Goal: Information Seeking & Learning: Check status

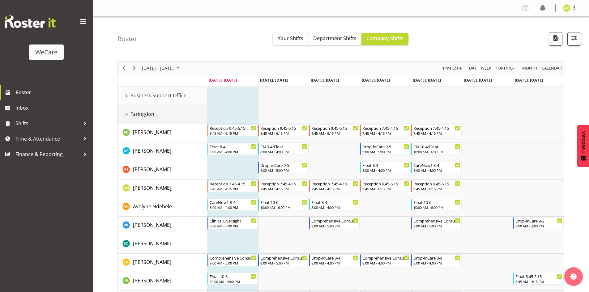
click at [125, 114] on div "Faringdon resource" at bounding box center [126, 114] width 8 height 8
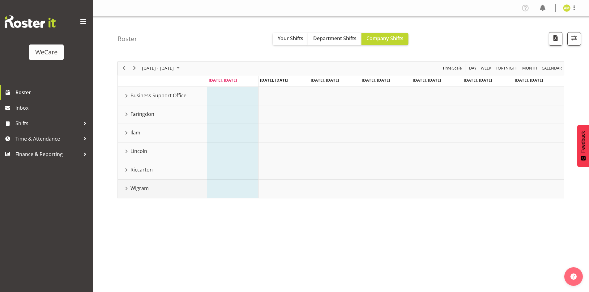
click at [124, 190] on div "Wigram resource" at bounding box center [126, 189] width 8 height 8
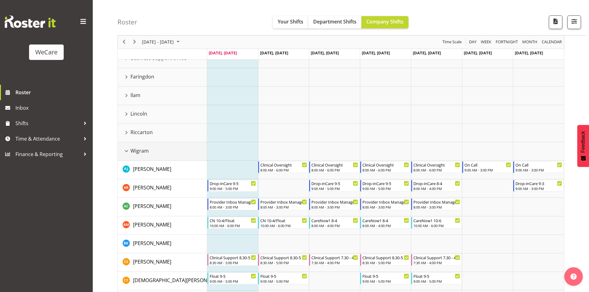
scroll to position [31, 0]
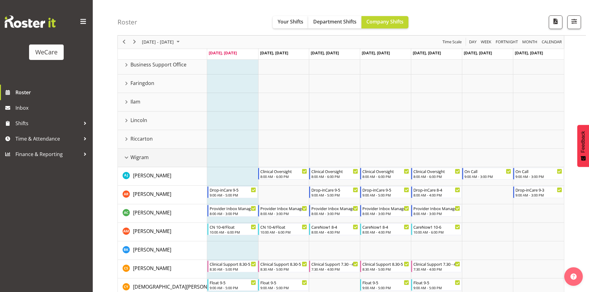
click at [127, 155] on div "Wigram resource" at bounding box center [126, 158] width 8 height 8
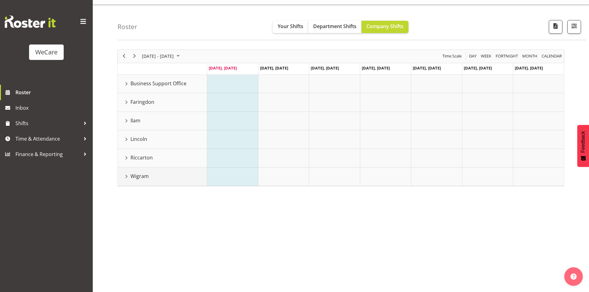
scroll to position [12, 0]
drag, startPoint x: 127, startPoint y: 175, endPoint x: 326, endPoint y: 201, distance: 200.4
click at [127, 175] on div "Wigram resource" at bounding box center [126, 176] width 8 height 8
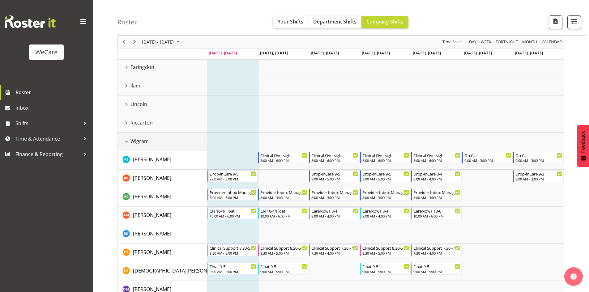
scroll to position [0, 0]
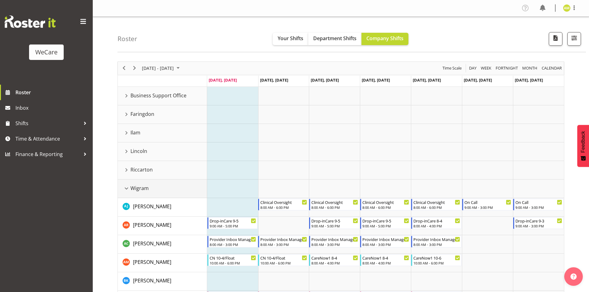
drag, startPoint x: 125, startPoint y: 187, endPoint x: 122, endPoint y: 129, distance: 57.2
click at [125, 187] on div "Wigram resource" at bounding box center [126, 189] width 8 height 8
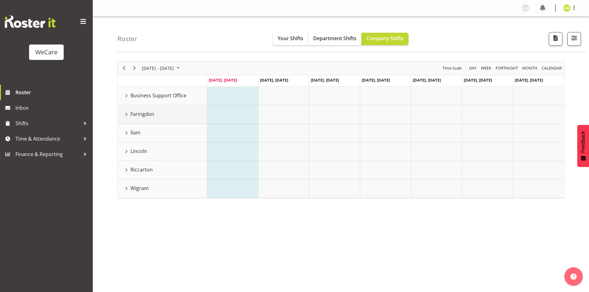
click at [124, 113] on div "Faringdon resource" at bounding box center [126, 114] width 8 height 8
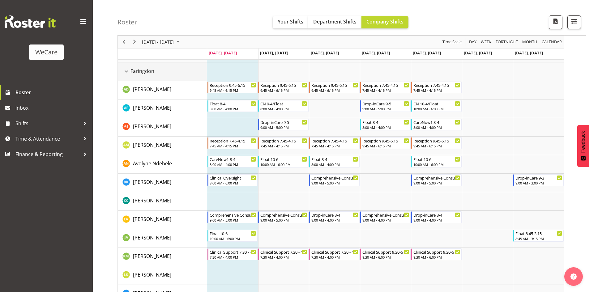
scroll to position [93, 0]
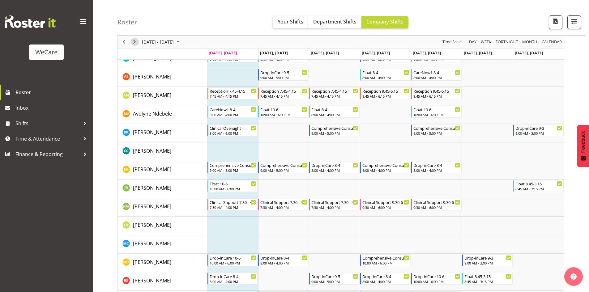
click at [133, 41] on span "Next" at bounding box center [134, 42] width 7 height 8
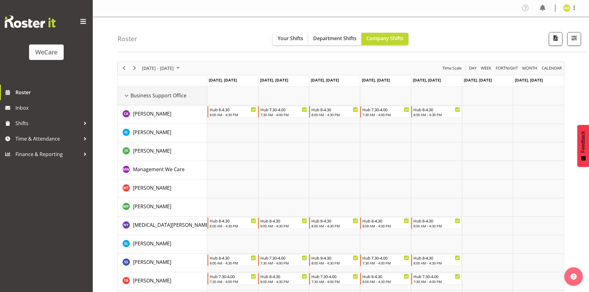
click at [125, 94] on div "Business Support Office resource" at bounding box center [126, 96] width 8 height 8
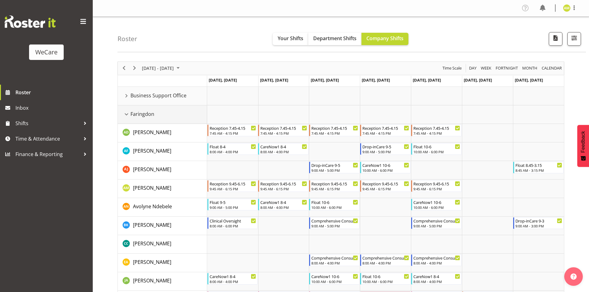
click at [125, 117] on div "Faringdon resource" at bounding box center [126, 114] width 8 height 8
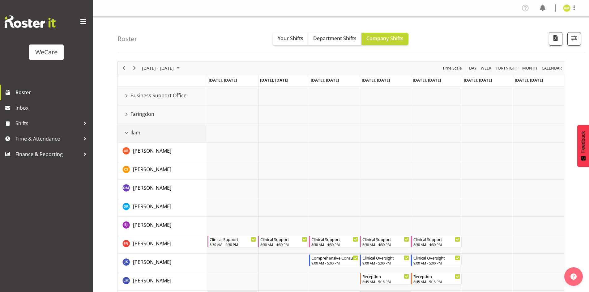
click at [125, 133] on div "Ilam resource" at bounding box center [126, 133] width 8 height 8
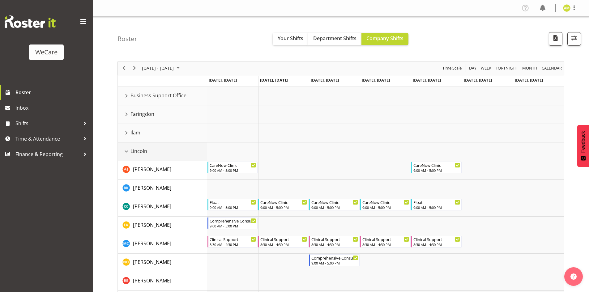
click at [126, 148] on div "Lincoln resource" at bounding box center [126, 151] width 8 height 8
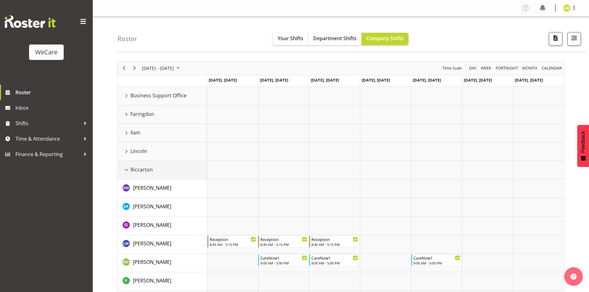
click at [125, 171] on div "Riccarton resource" at bounding box center [126, 170] width 8 height 8
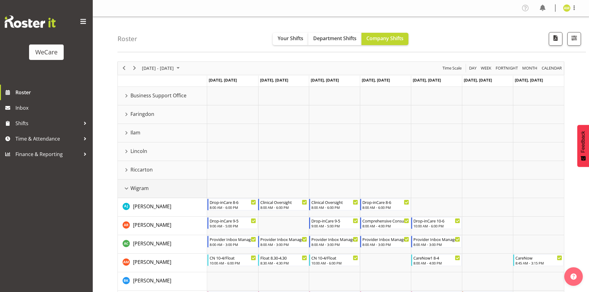
click at [125, 186] on div "Wigram resource" at bounding box center [126, 189] width 8 height 8
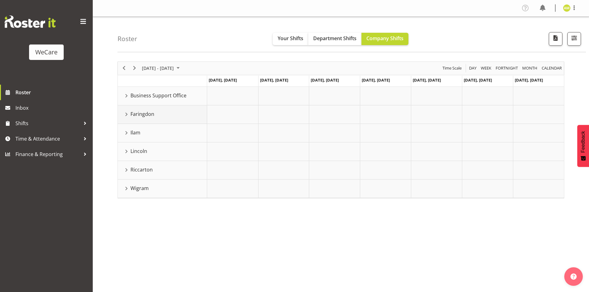
click at [124, 117] on div "Faringdon resource" at bounding box center [126, 114] width 8 height 8
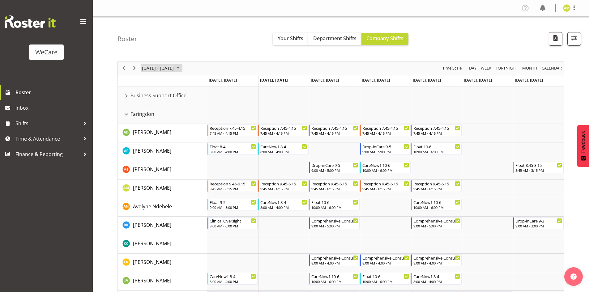
click at [165, 71] on span "[DATE] - [DATE]" at bounding box center [157, 68] width 33 height 8
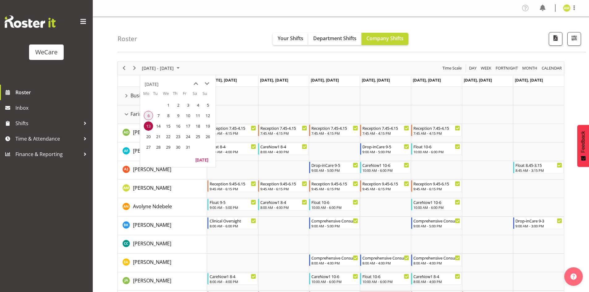
click at [150, 115] on span "6" at bounding box center [148, 115] width 9 height 9
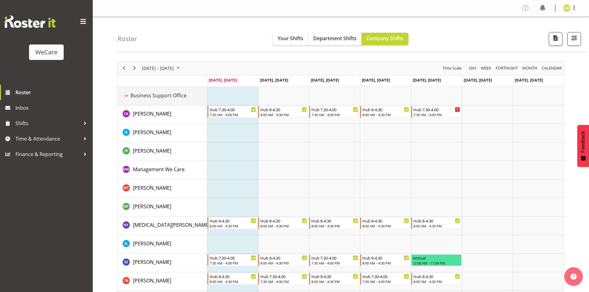
click at [125, 97] on div "Business Support Office resource" at bounding box center [126, 96] width 8 height 8
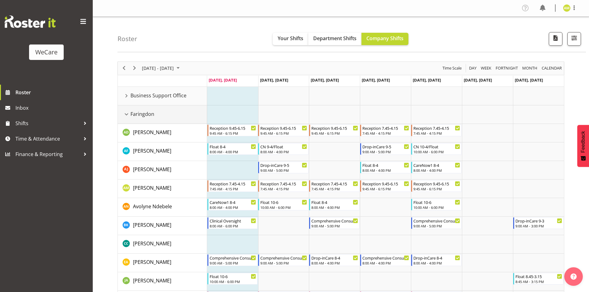
drag, startPoint x: 125, startPoint y: 111, endPoint x: 129, endPoint y: 122, distance: 11.7
click at [126, 112] on div "Faringdon resource" at bounding box center [126, 114] width 8 height 8
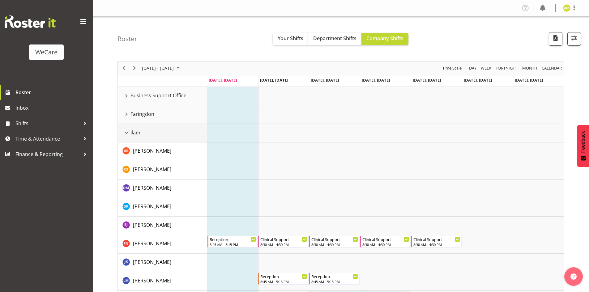
click at [128, 132] on div "Ilam resource" at bounding box center [126, 133] width 8 height 8
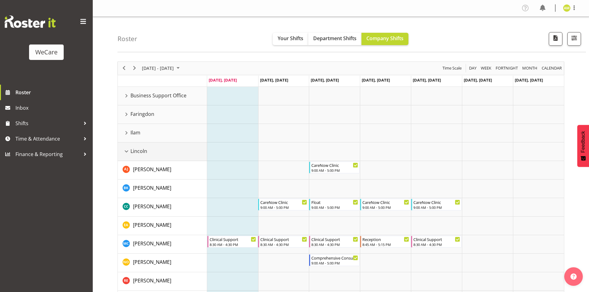
click at [128, 156] on td "Lincoln" at bounding box center [162, 151] width 89 height 19
click at [126, 153] on div "Lincoln resource" at bounding box center [126, 151] width 8 height 8
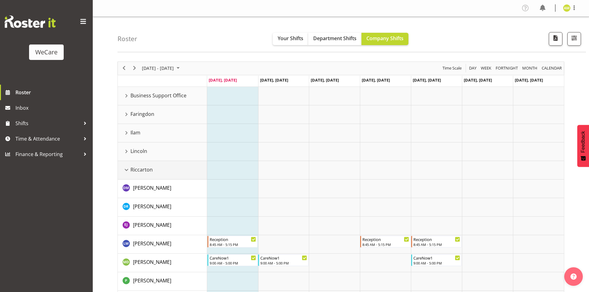
click at [125, 170] on div "Riccarton resource" at bounding box center [126, 170] width 8 height 8
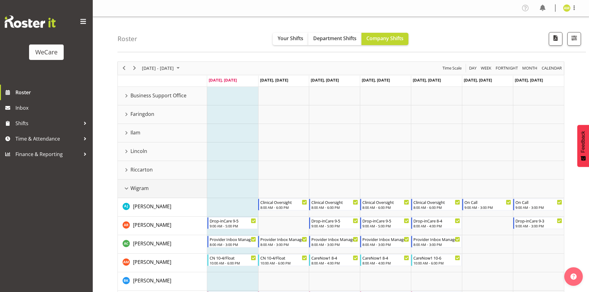
drag, startPoint x: 125, startPoint y: 188, endPoint x: 125, endPoint y: 204, distance: 15.8
click at [126, 188] on div "Wigram resource" at bounding box center [126, 189] width 8 height 8
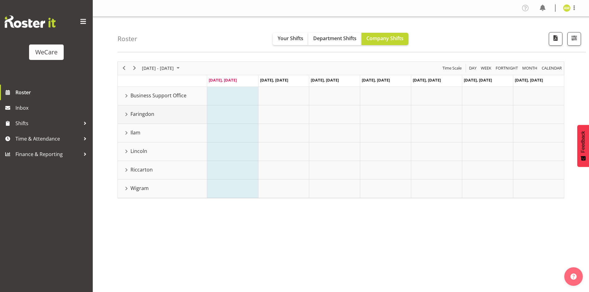
click at [125, 113] on div "Faringdon resource" at bounding box center [126, 114] width 8 height 8
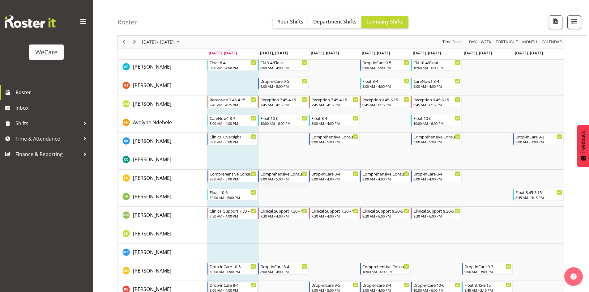
scroll to position [62, 0]
